Goal: Task Accomplishment & Management: Manage account settings

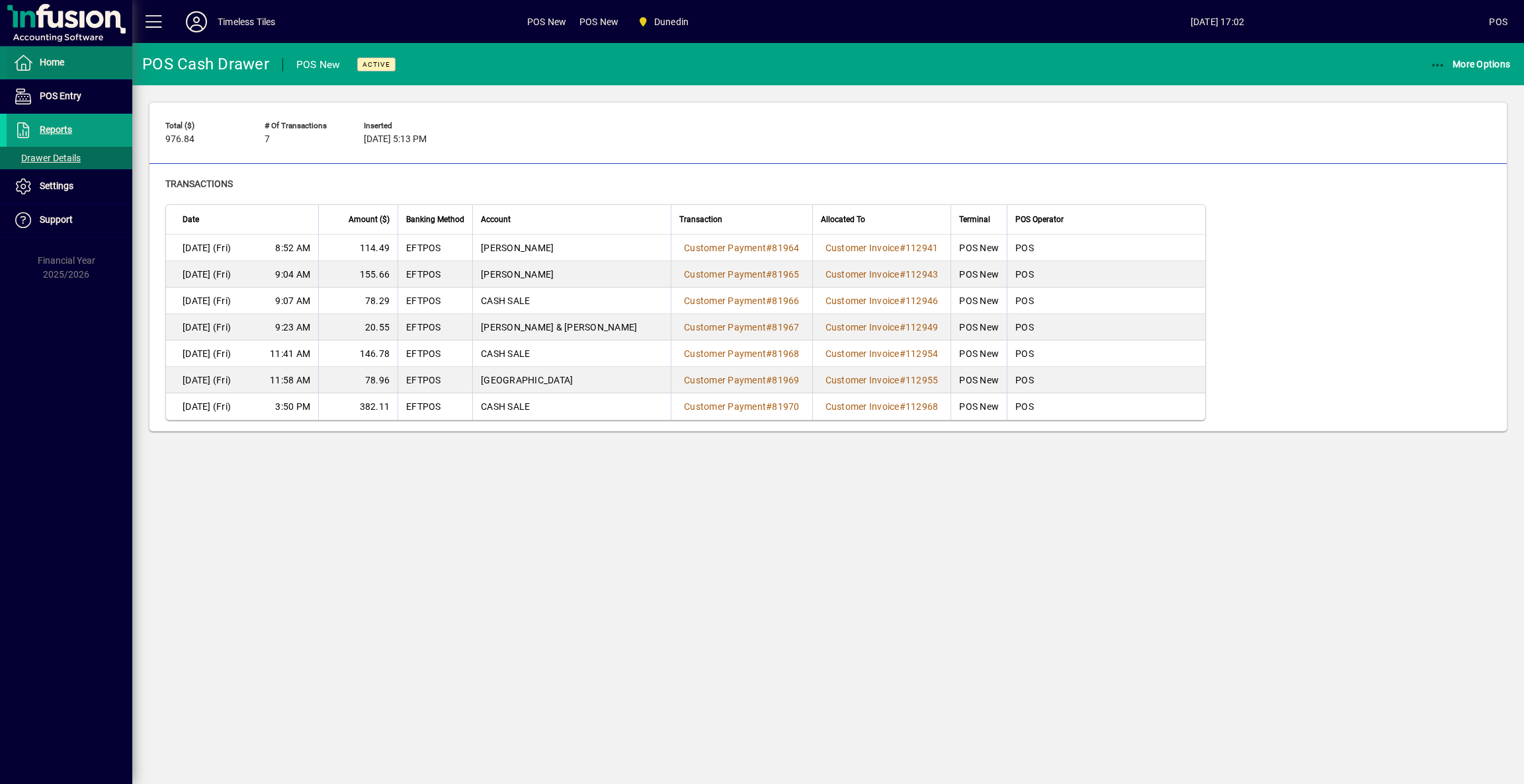
click at [56, 56] on span "Home" at bounding box center [35, 63] width 58 height 16
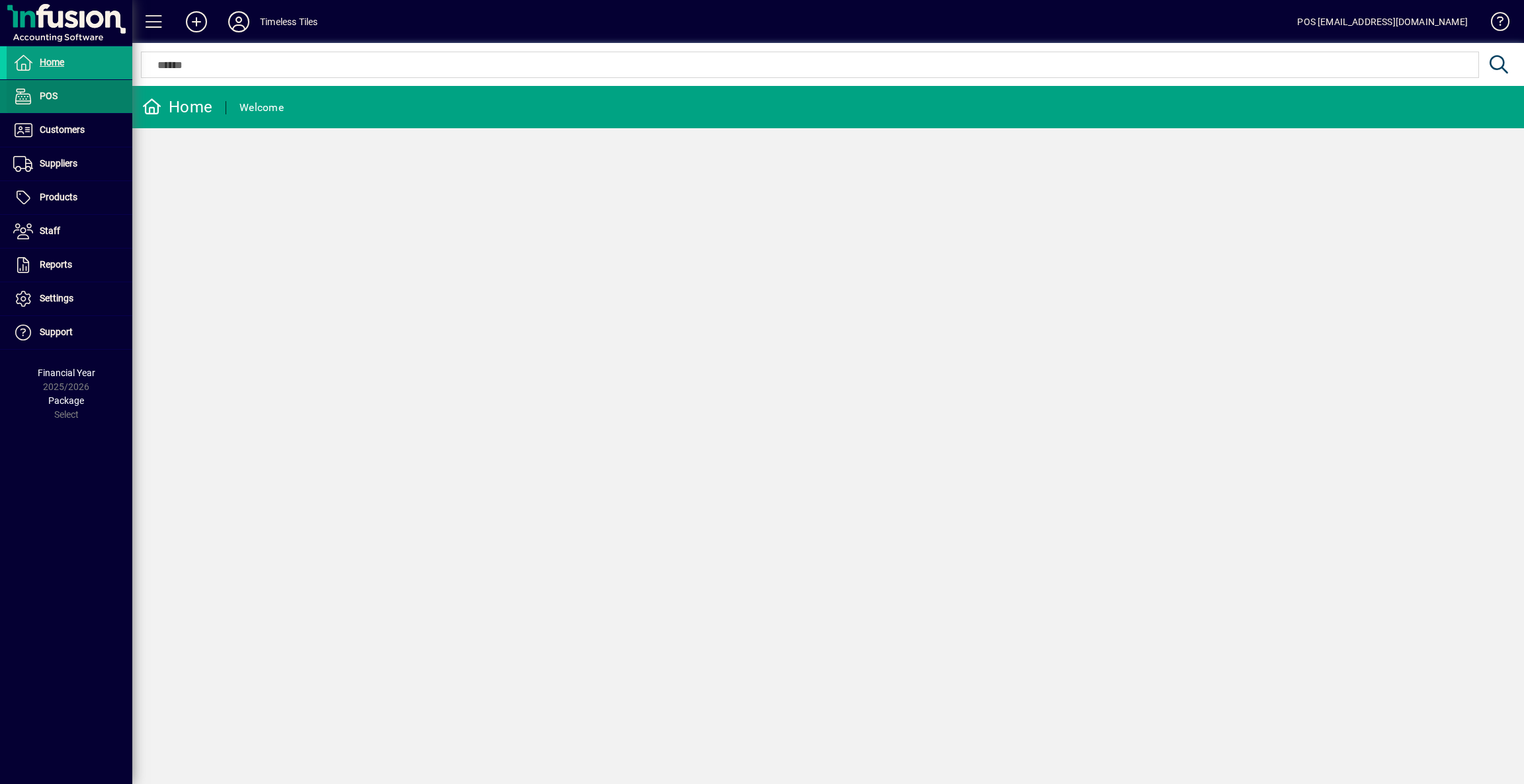
click at [58, 97] on link "POS" at bounding box center [69, 97] width 125 height 33
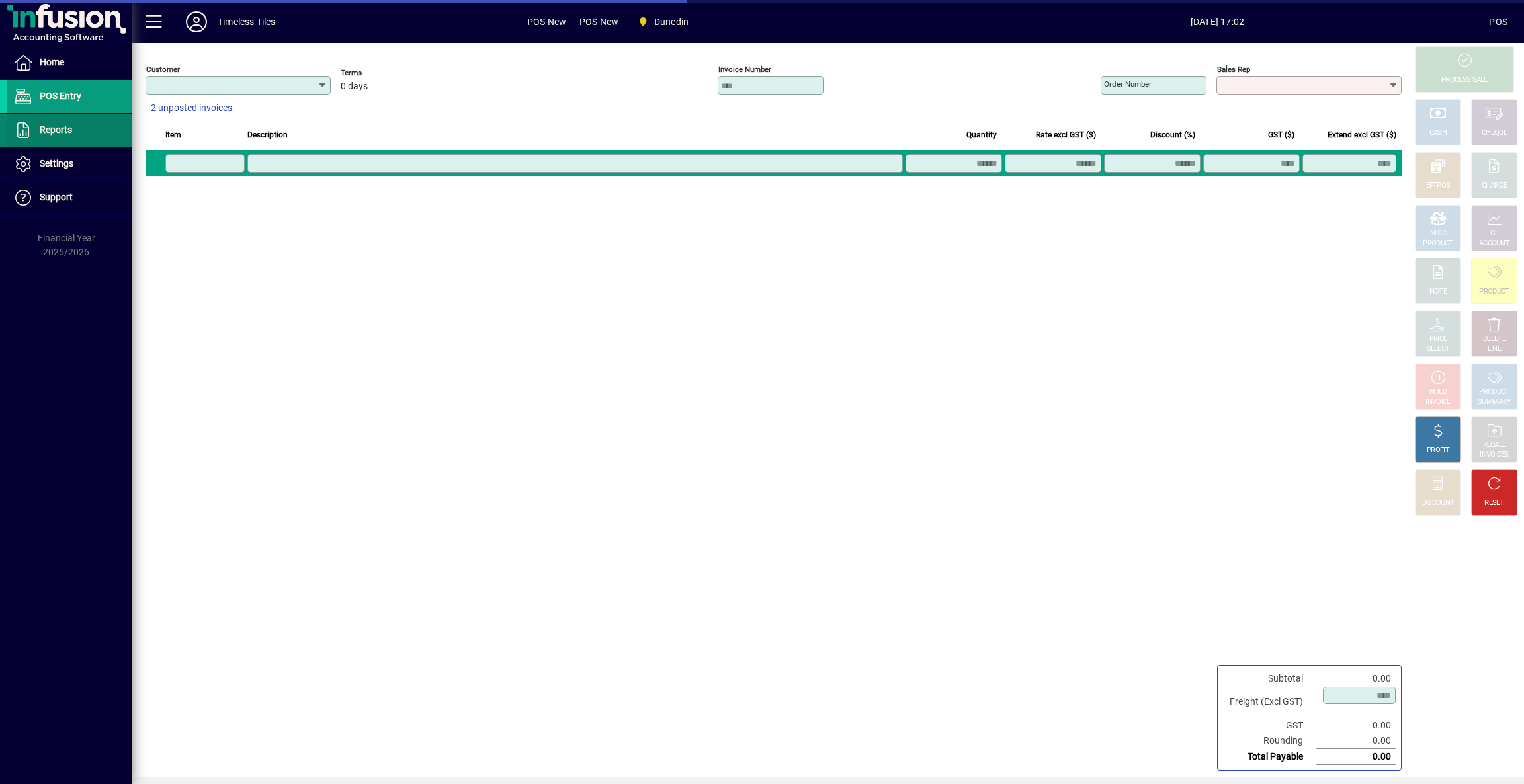
type input "**********"
click at [64, 135] on span "Reports" at bounding box center [55, 129] width 32 height 10
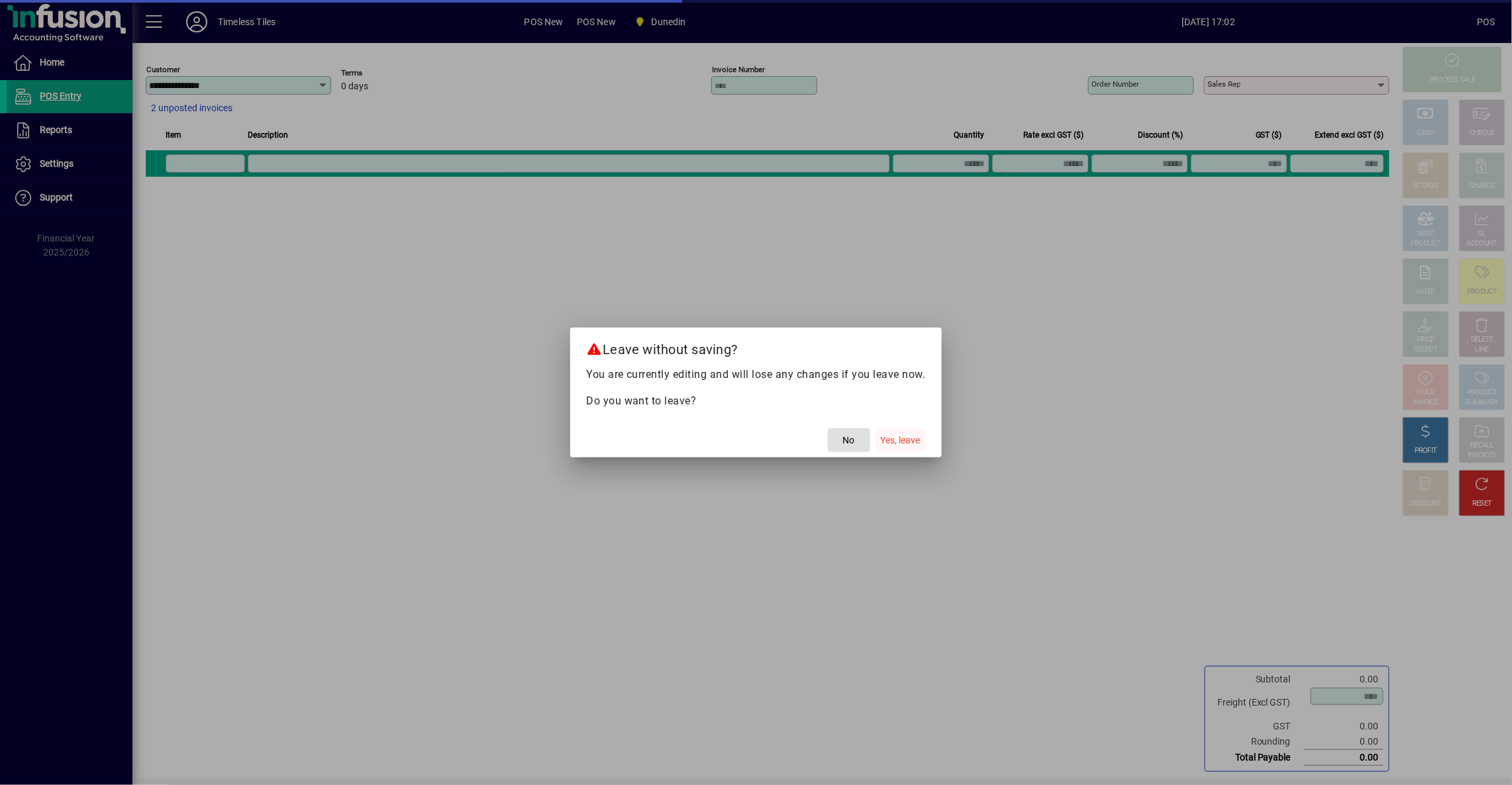
click at [901, 449] on span "button" at bounding box center [901, 440] width 51 height 32
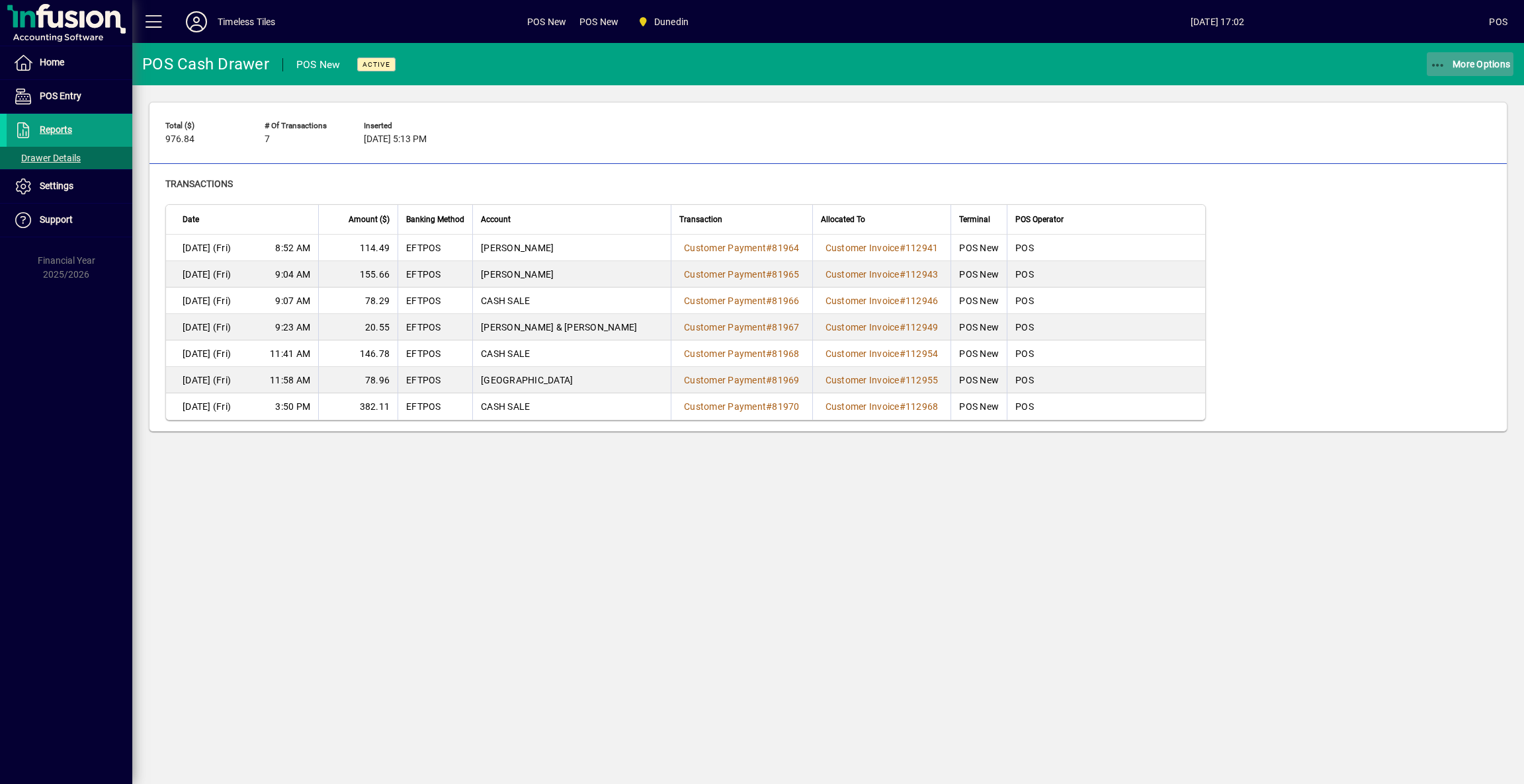
click at [1471, 61] on span "More Options" at bounding box center [1470, 64] width 80 height 10
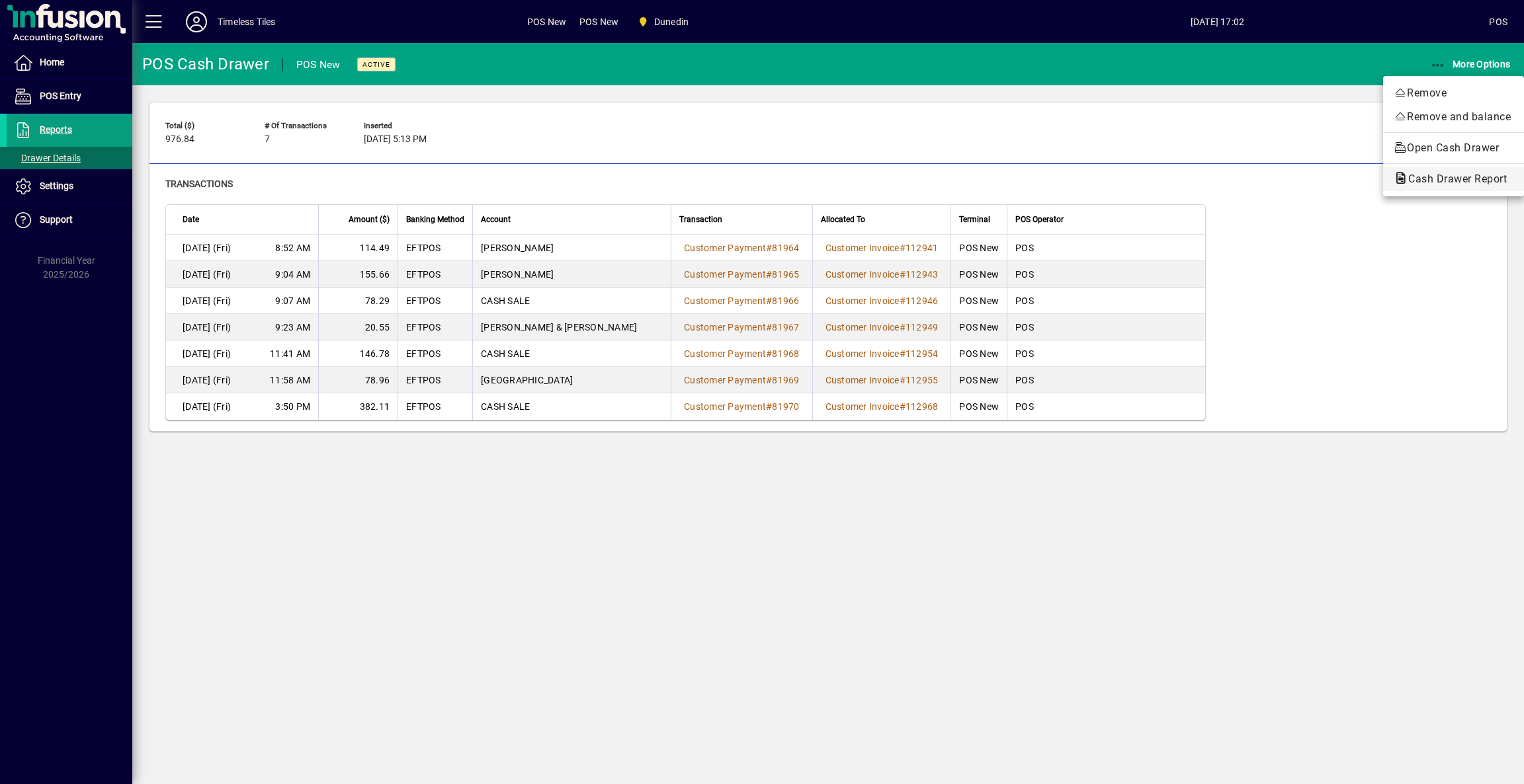
click at [1435, 180] on span "Cash Drawer Report" at bounding box center [1454, 179] width 120 height 13
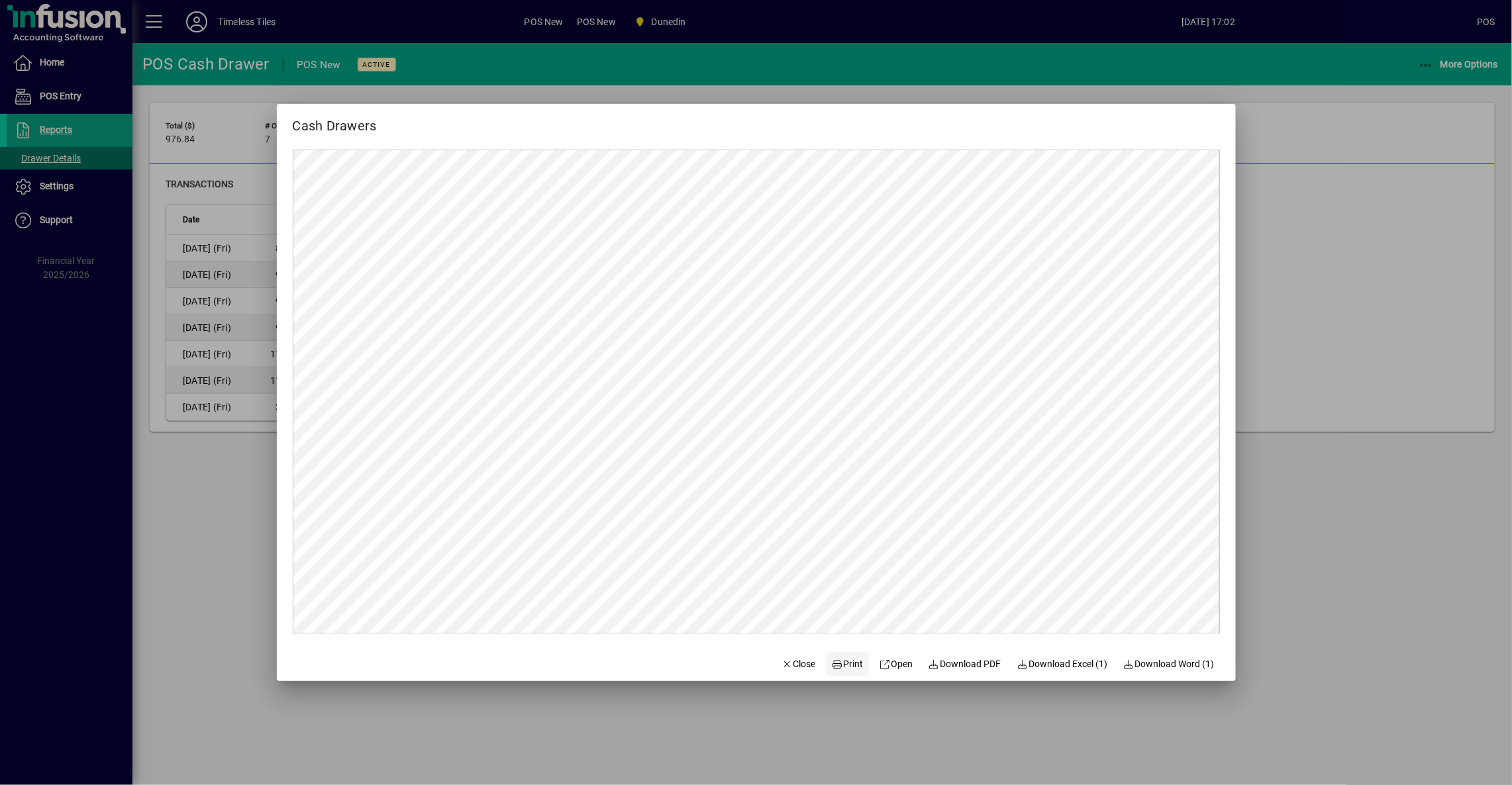
click at [848, 670] on span "Print" at bounding box center [848, 664] width 32 height 14
click at [783, 679] on span "button" at bounding box center [799, 664] width 45 height 32
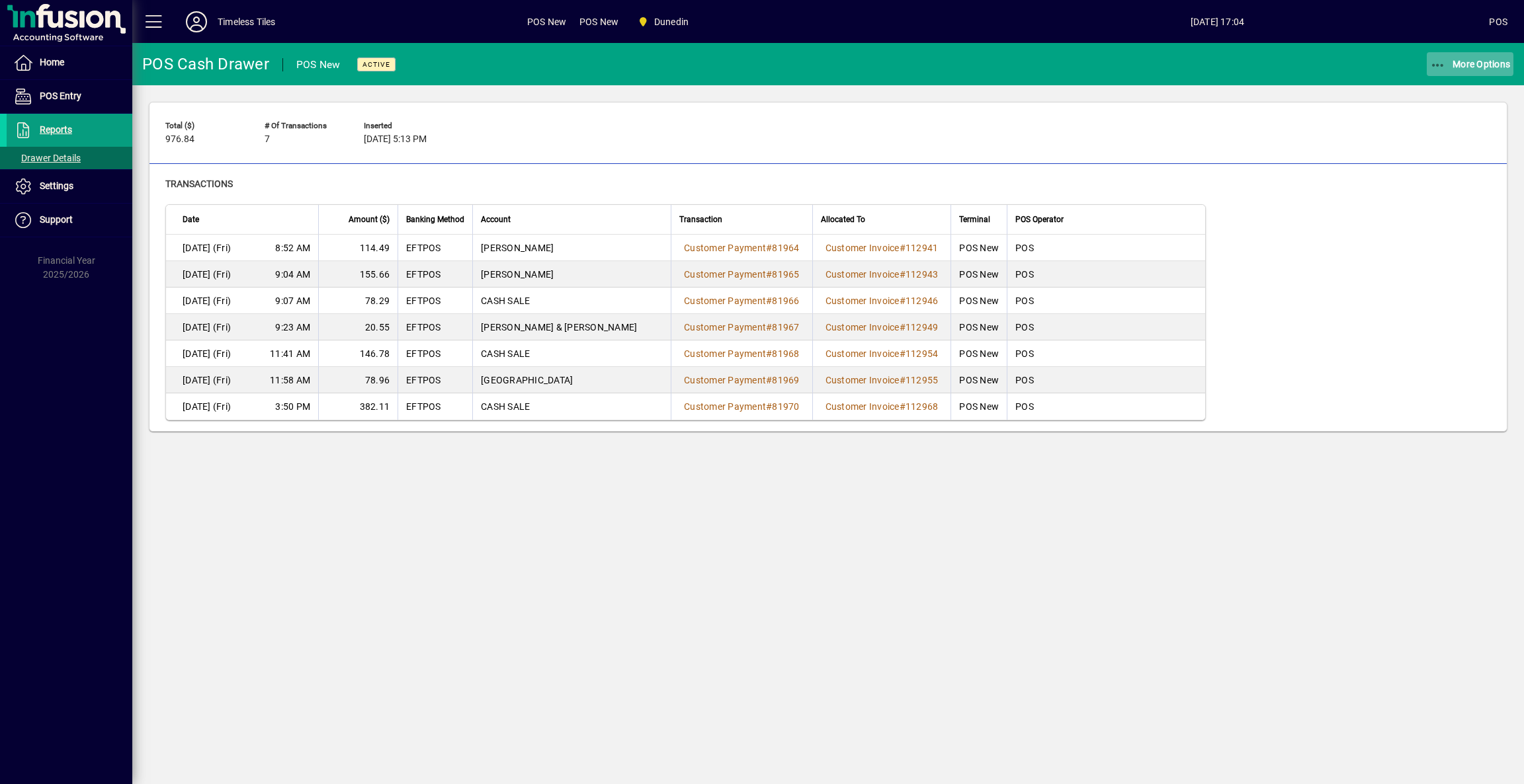
click at [1479, 61] on span "More Options" at bounding box center [1470, 64] width 80 height 10
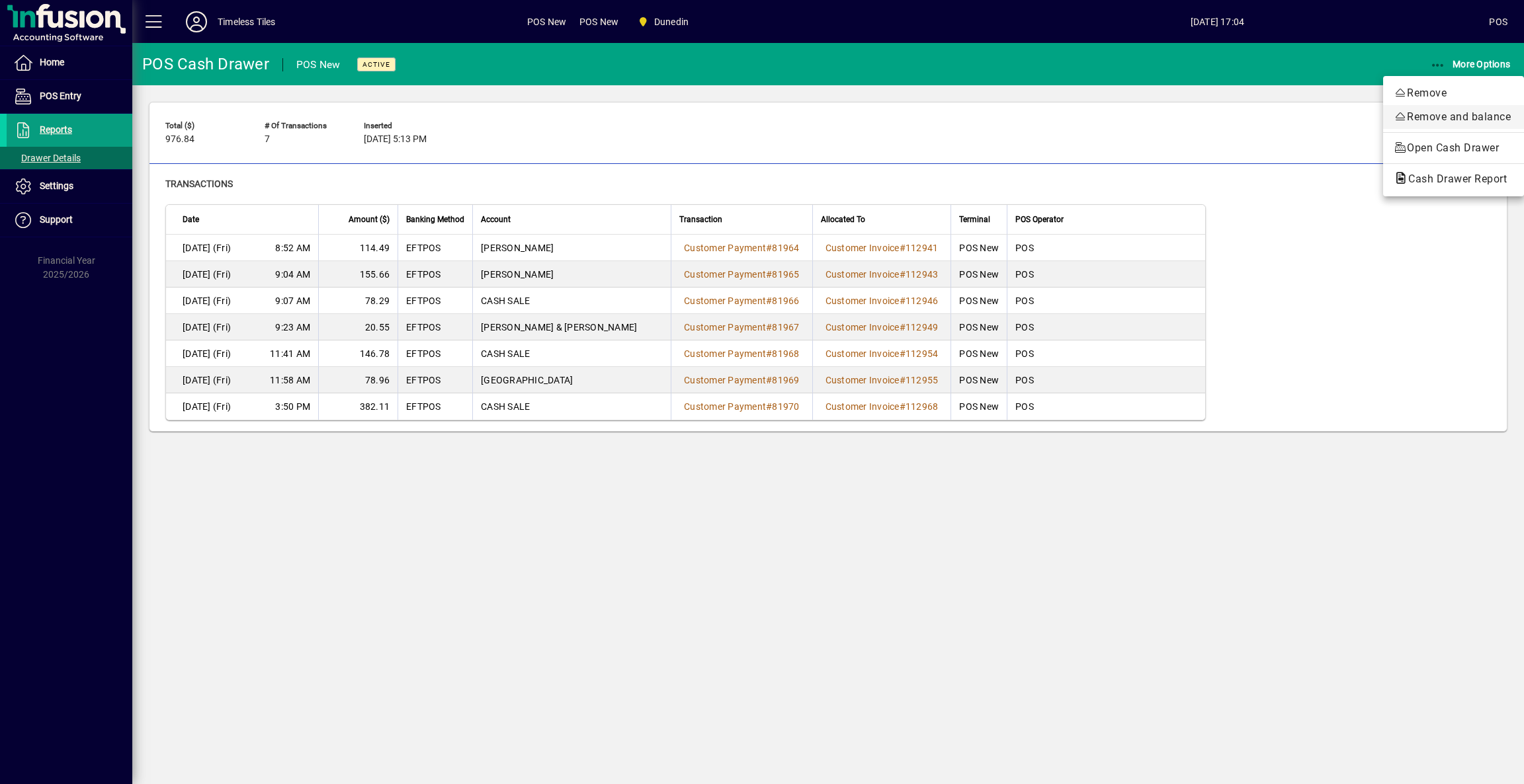
click at [1426, 117] on span "Remove and balance" at bounding box center [1454, 117] width 120 height 16
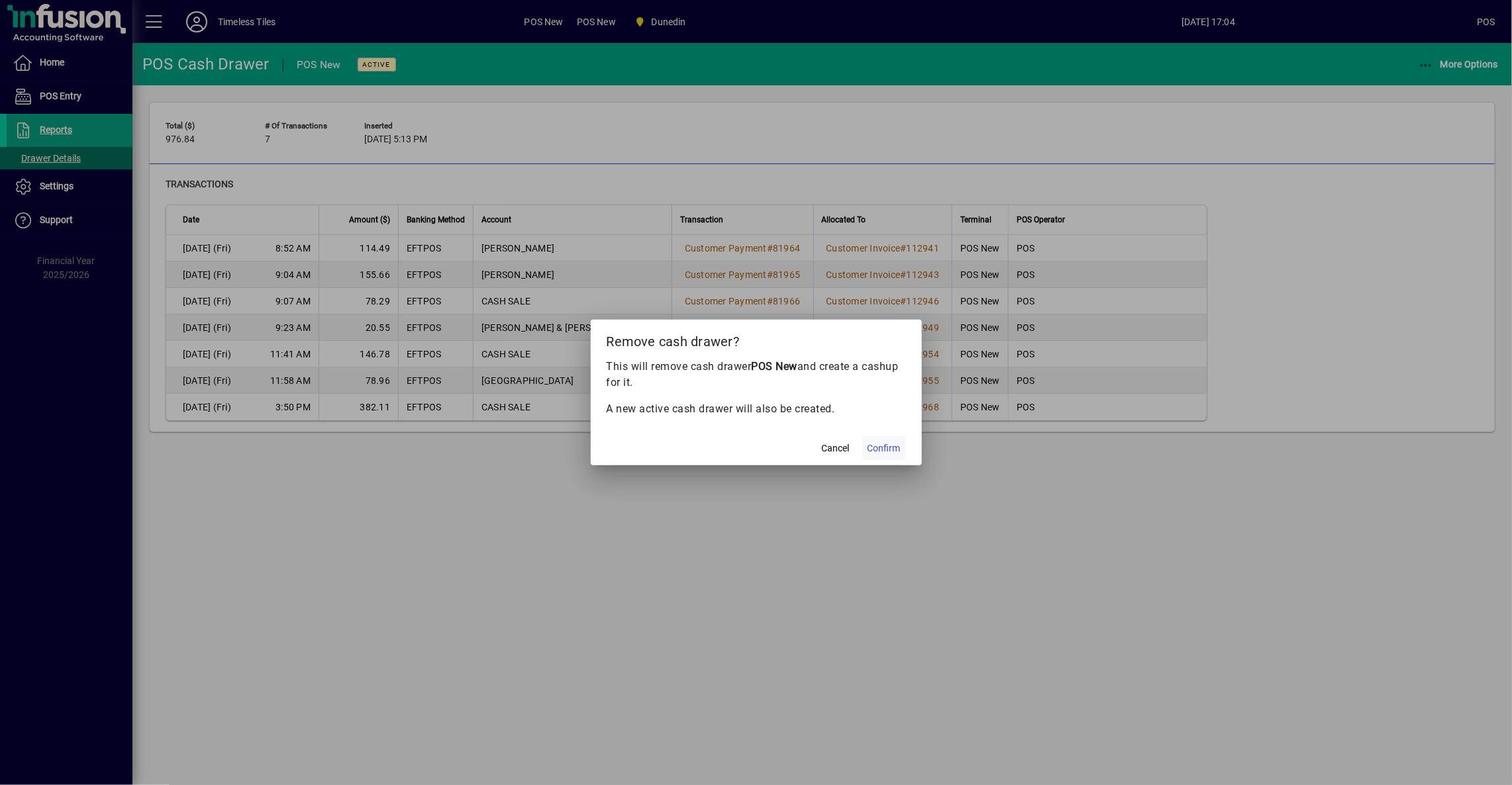
click at [889, 449] on span "Confirm" at bounding box center [885, 449] width 33 height 14
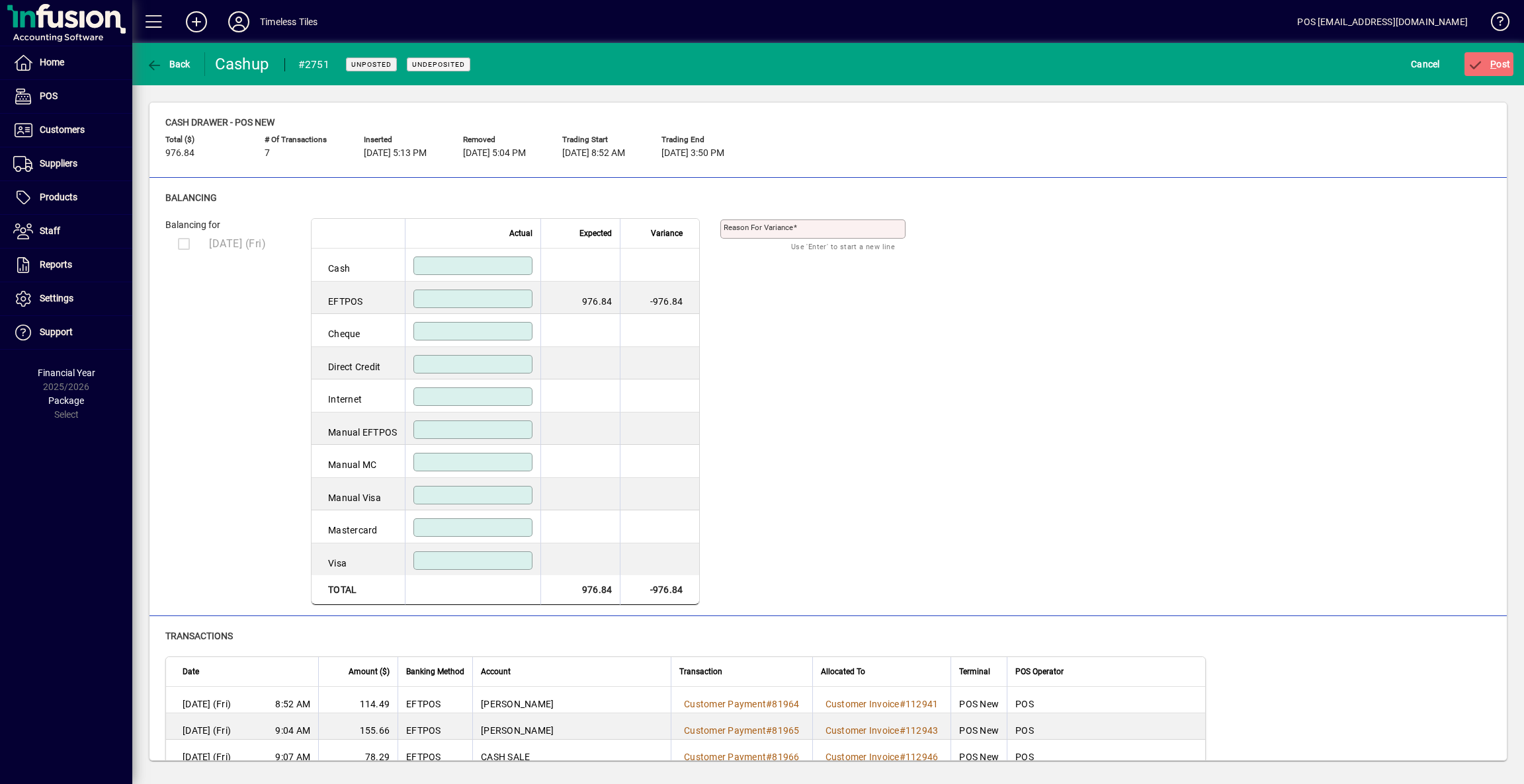
click at [522, 303] on input at bounding box center [474, 299] width 115 height 10
type input "******"
click at [844, 403] on div "Balancing for [DATE] (Fri) Actual Expected Variance Cash EFTPOS ****** 976.84 0…" at bounding box center [828, 412] width 1325 height 388
click at [1496, 61] on span "P ost" at bounding box center [1489, 64] width 43 height 10
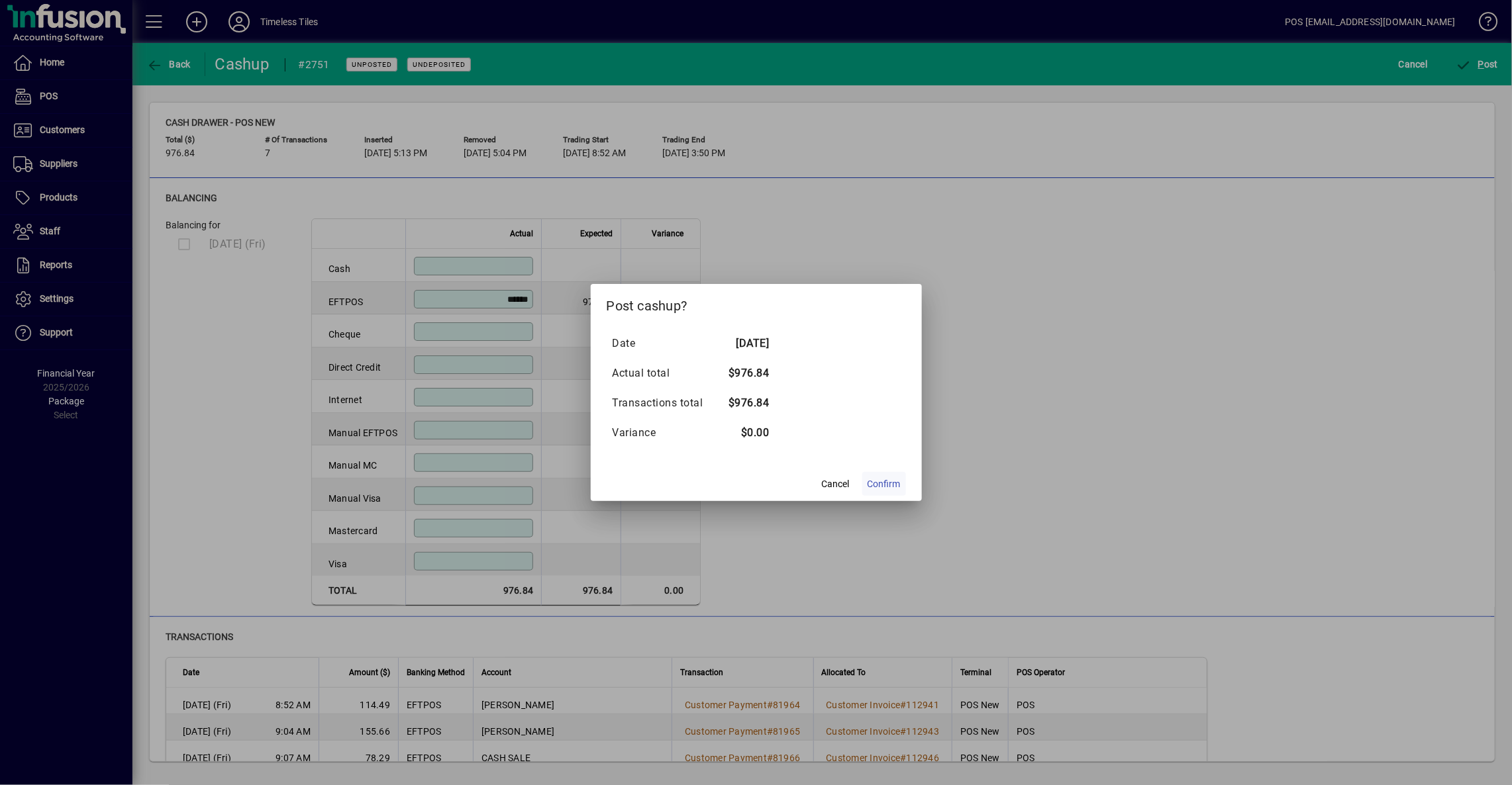
click at [885, 483] on span "Confirm" at bounding box center [885, 484] width 33 height 14
